Goal: Navigation & Orientation: Find specific page/section

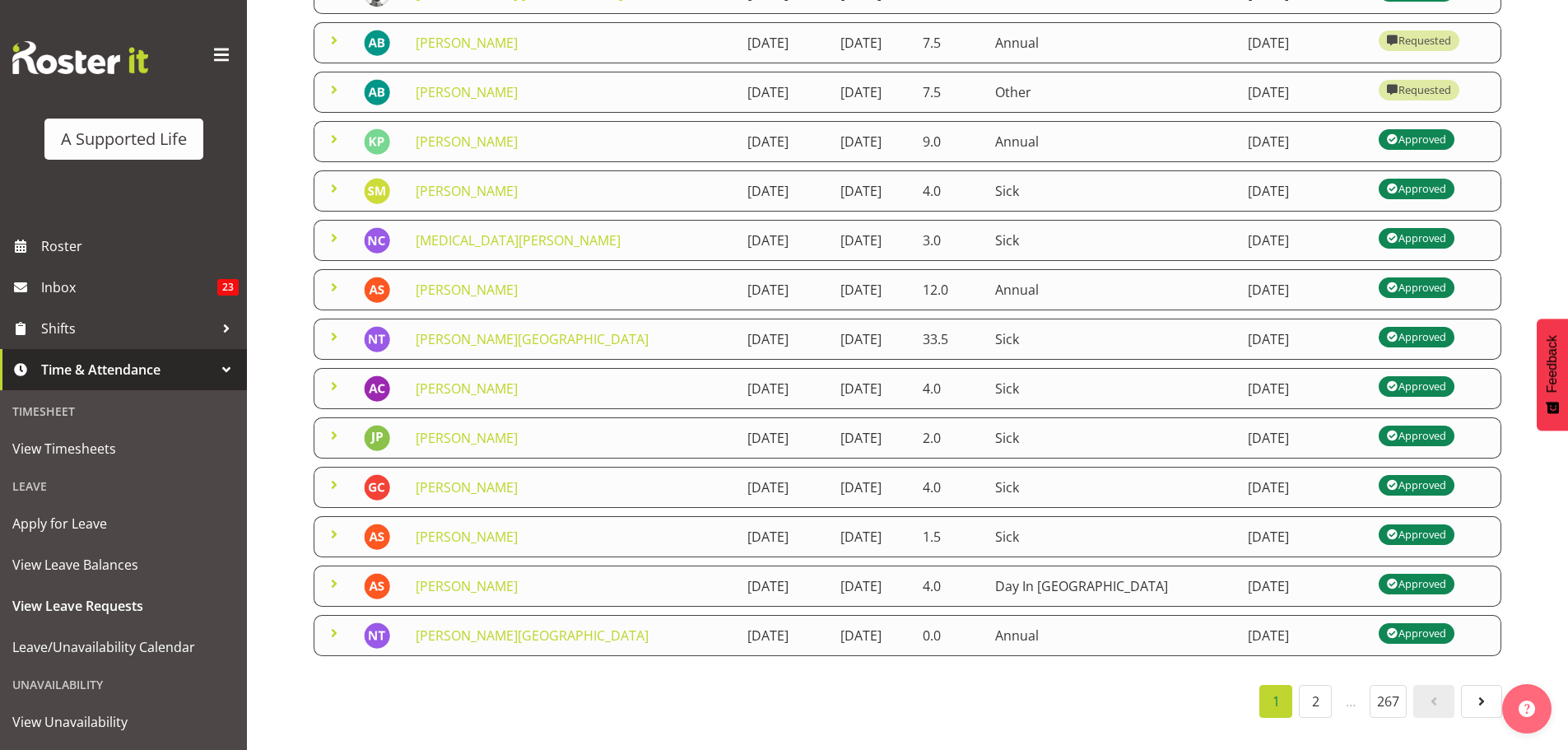
scroll to position [308, 0]
click at [145, 256] on span "Roster" at bounding box center [140, 246] width 197 height 25
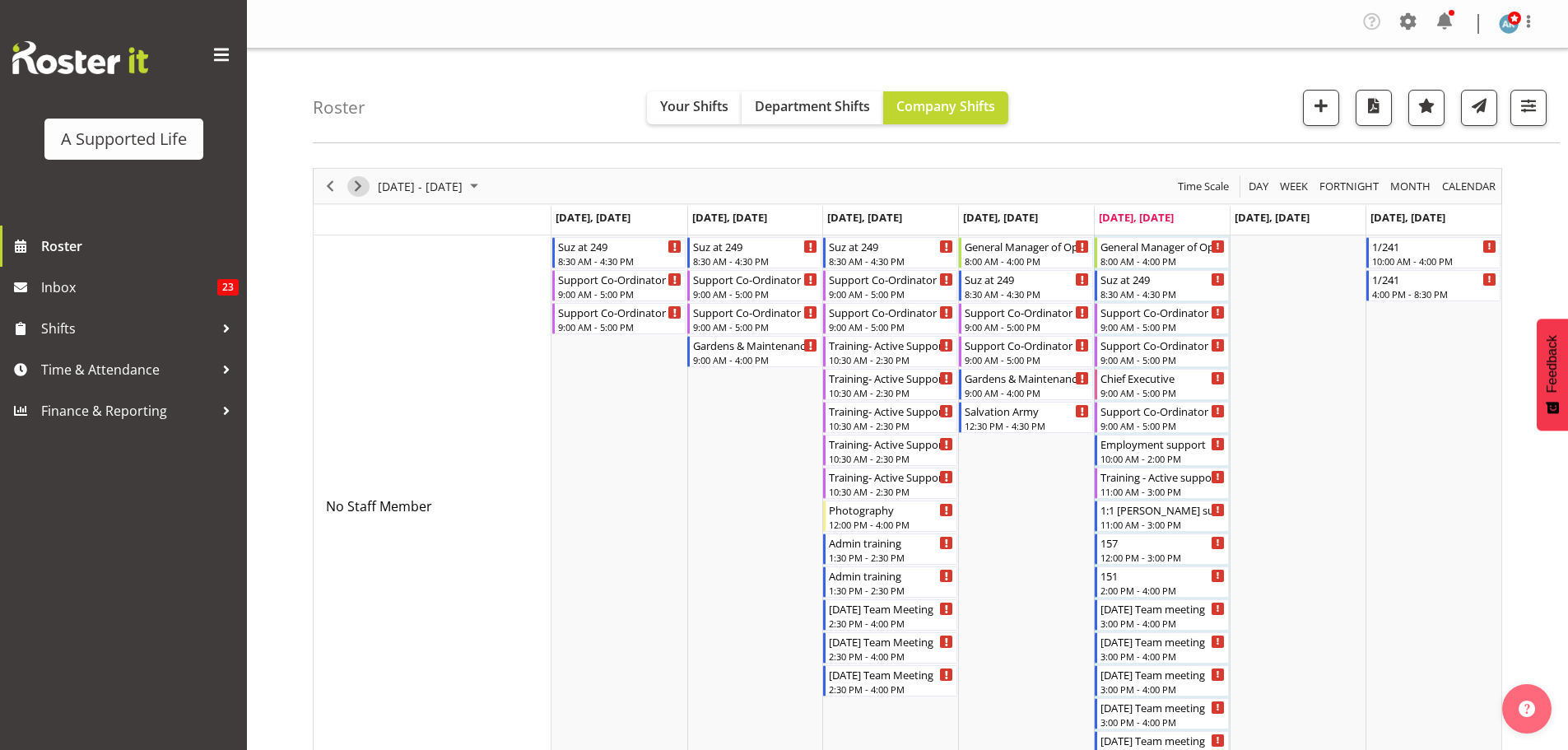
click at [354, 194] on span "Next" at bounding box center [358, 186] width 20 height 20
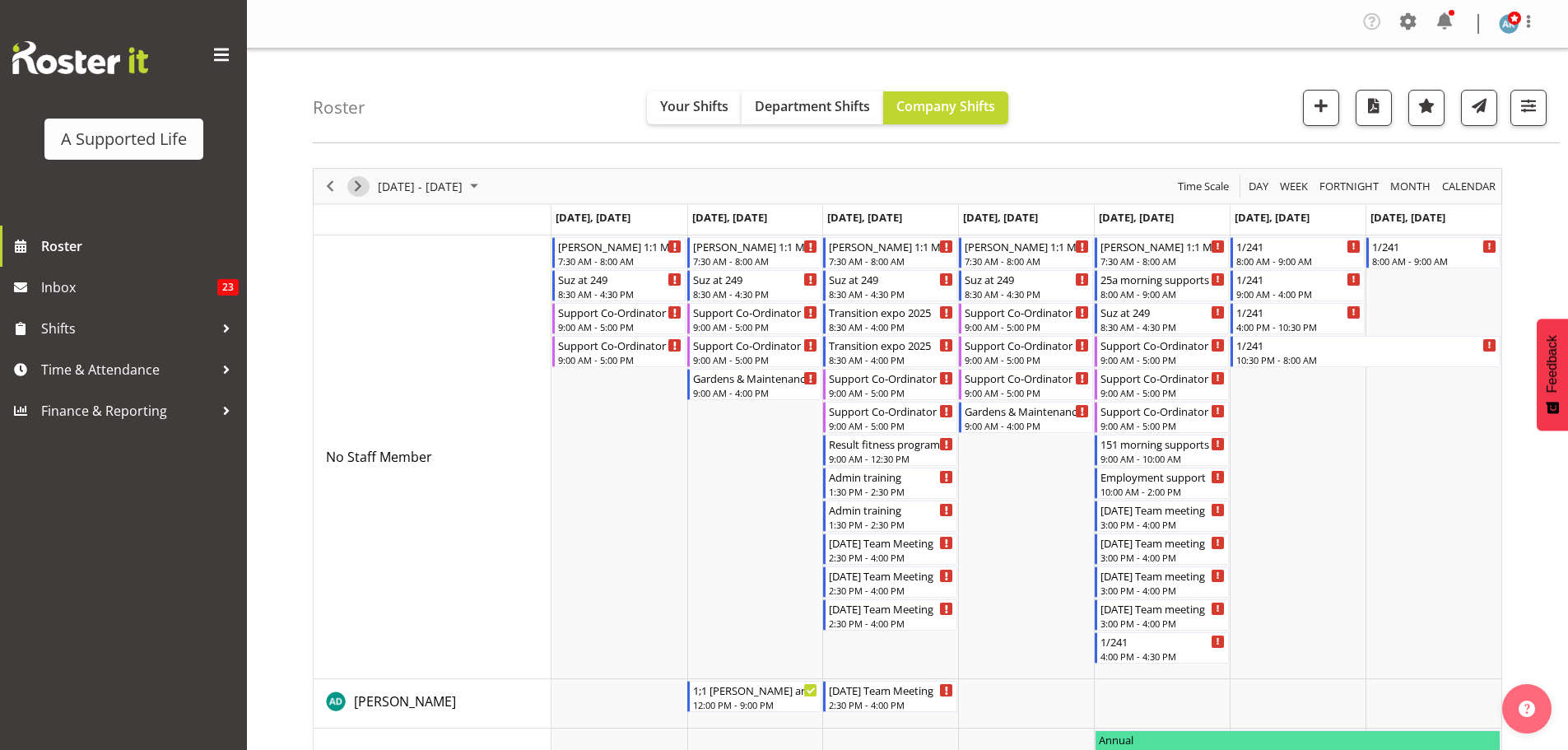
click at [359, 182] on span "Next" at bounding box center [358, 186] width 20 height 20
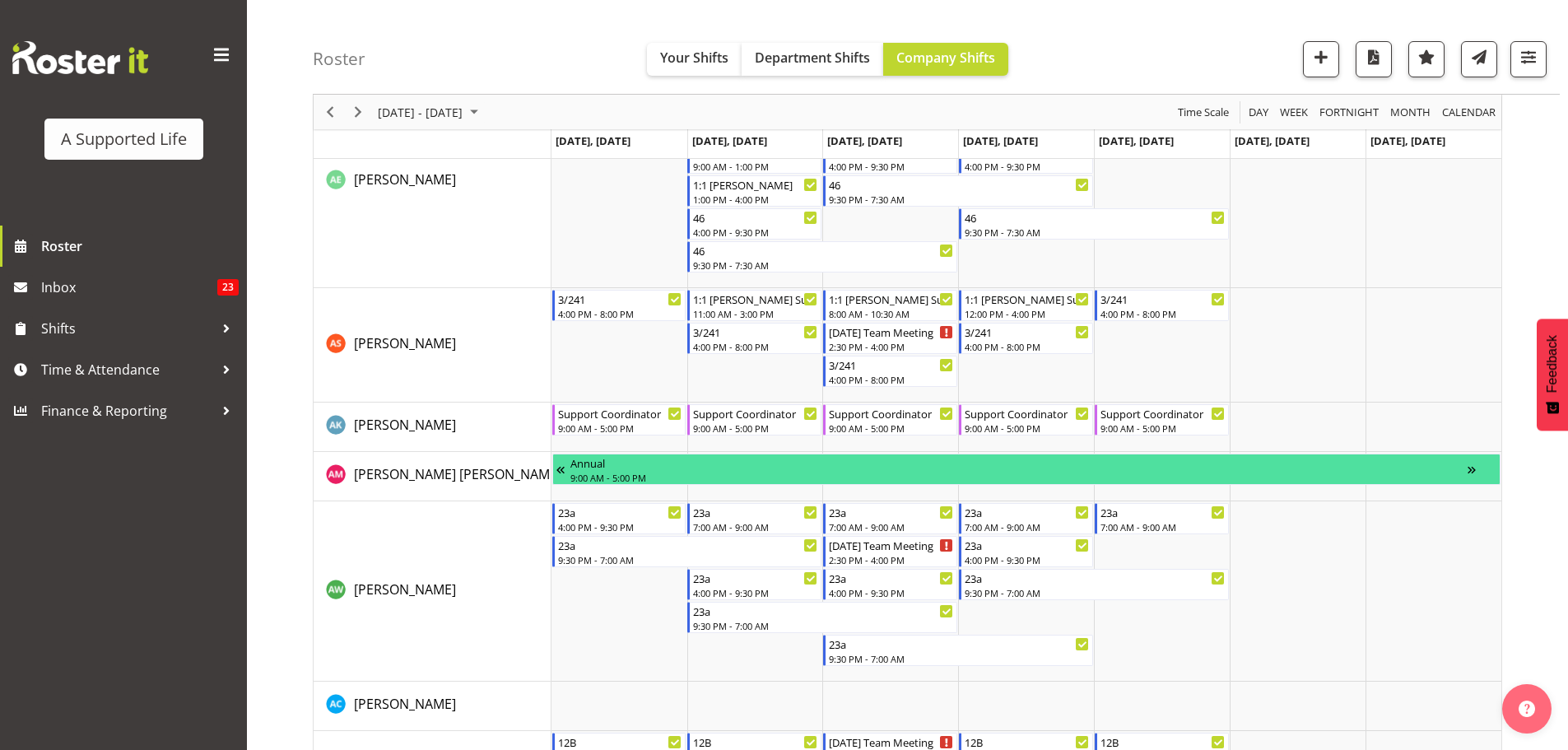
scroll to position [1070, 0]
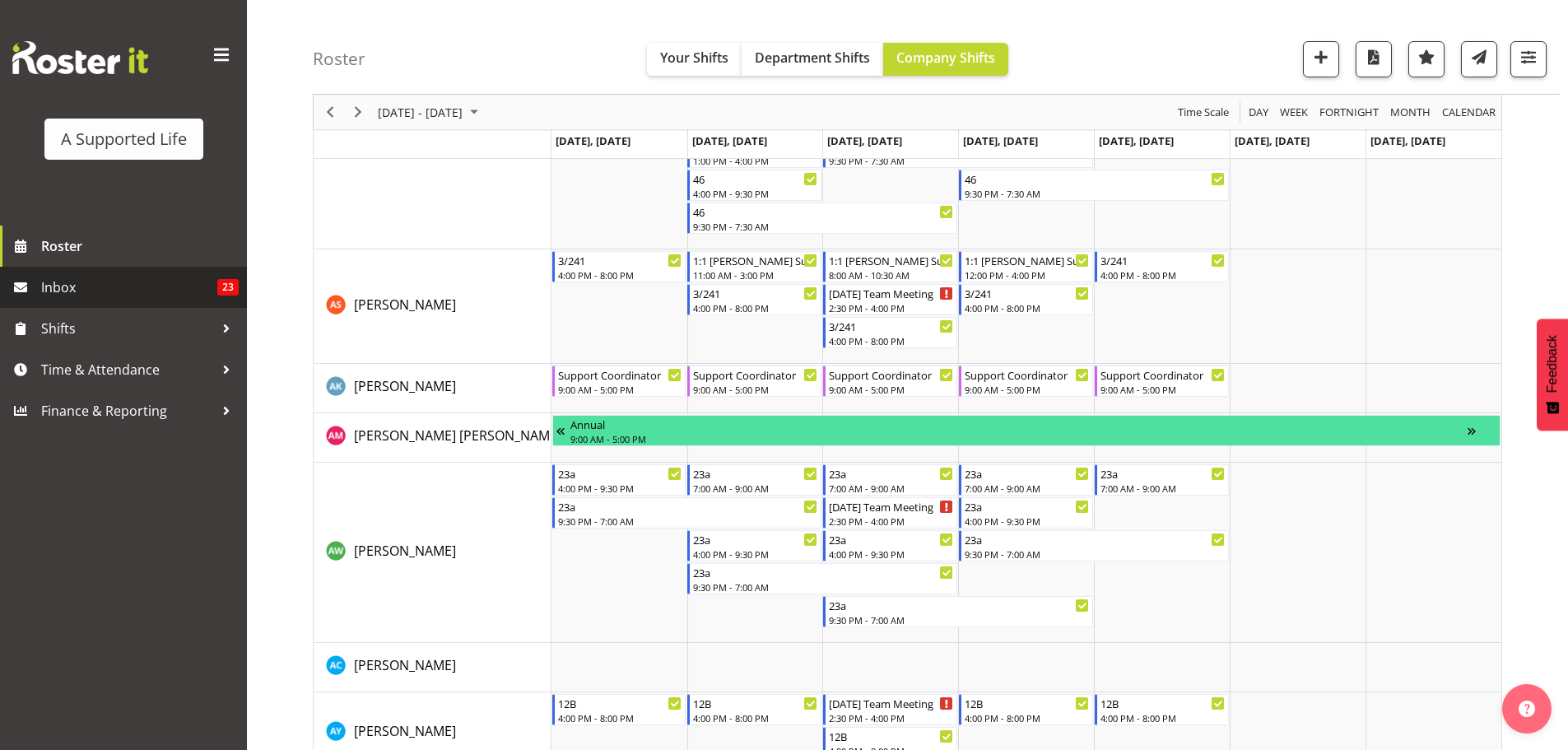
click at [110, 275] on span "Inbox" at bounding box center [128, 287] width 176 height 25
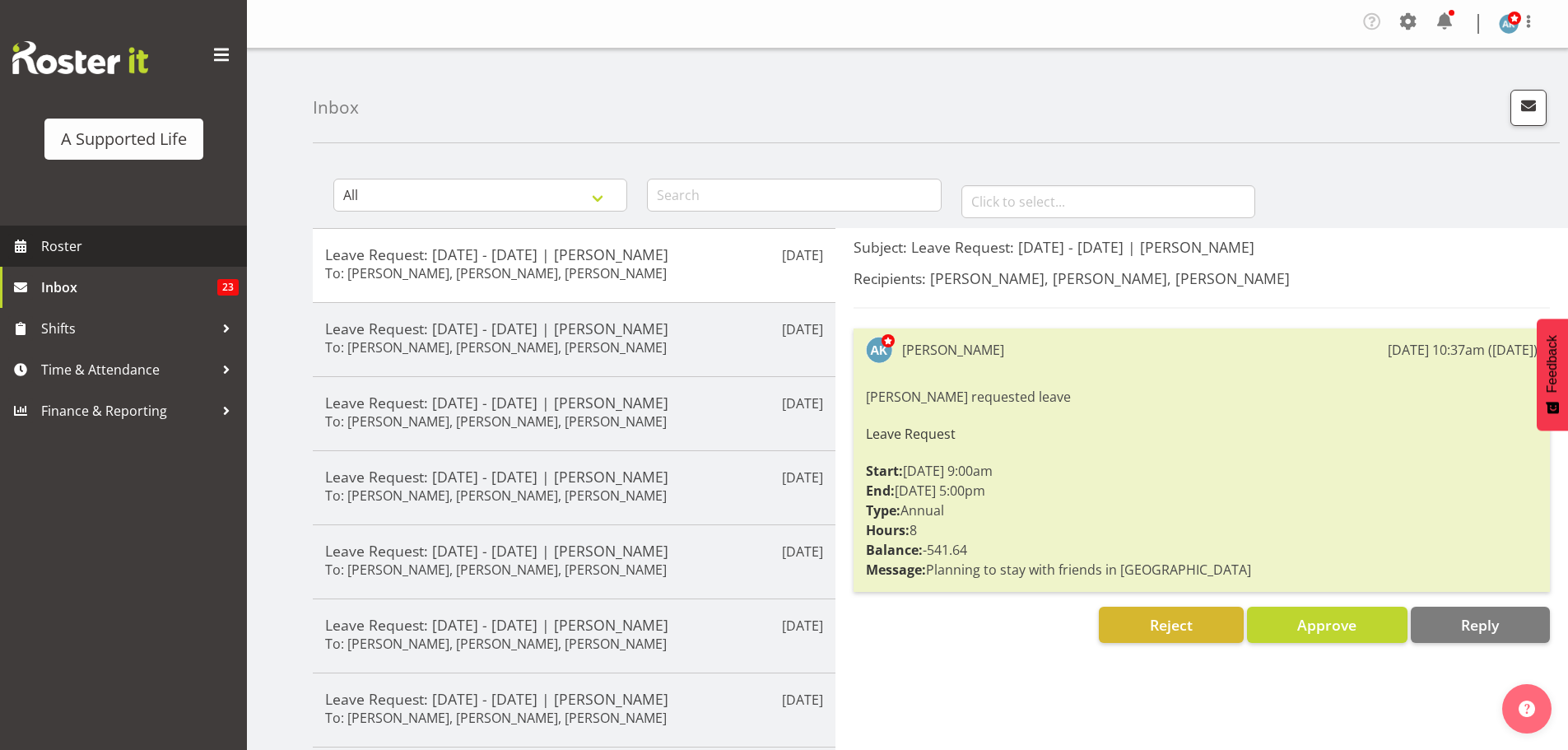
click at [101, 249] on span "Roster" at bounding box center [140, 246] width 197 height 25
